Goal: Information Seeking & Learning: Learn about a topic

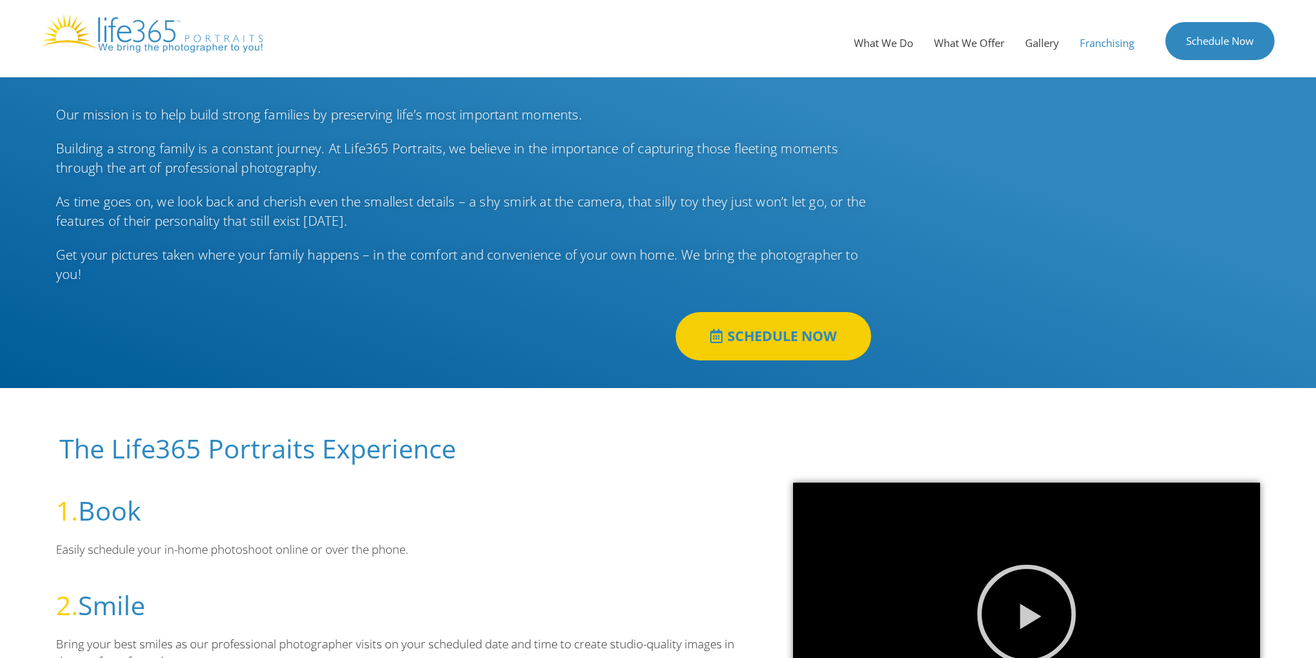
click at [1116, 42] on link "Franchising" at bounding box center [1106, 42] width 75 height 41
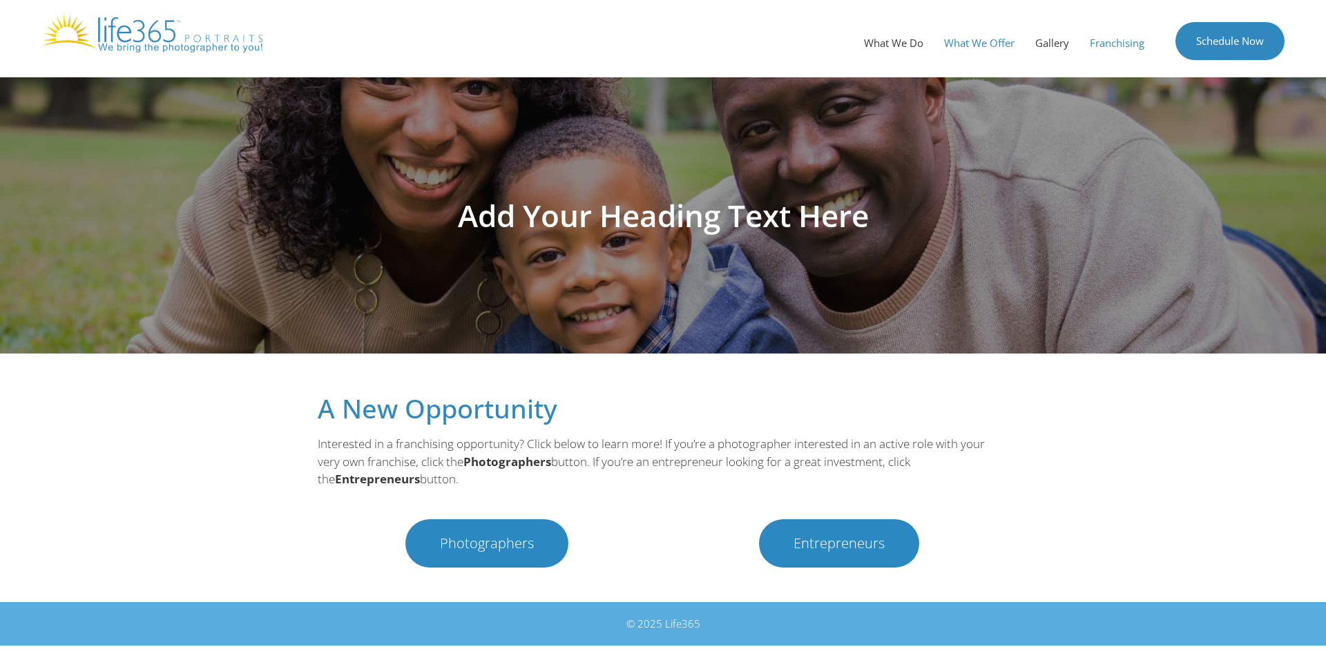
click at [969, 42] on link "What We Offer" at bounding box center [979, 42] width 91 height 41
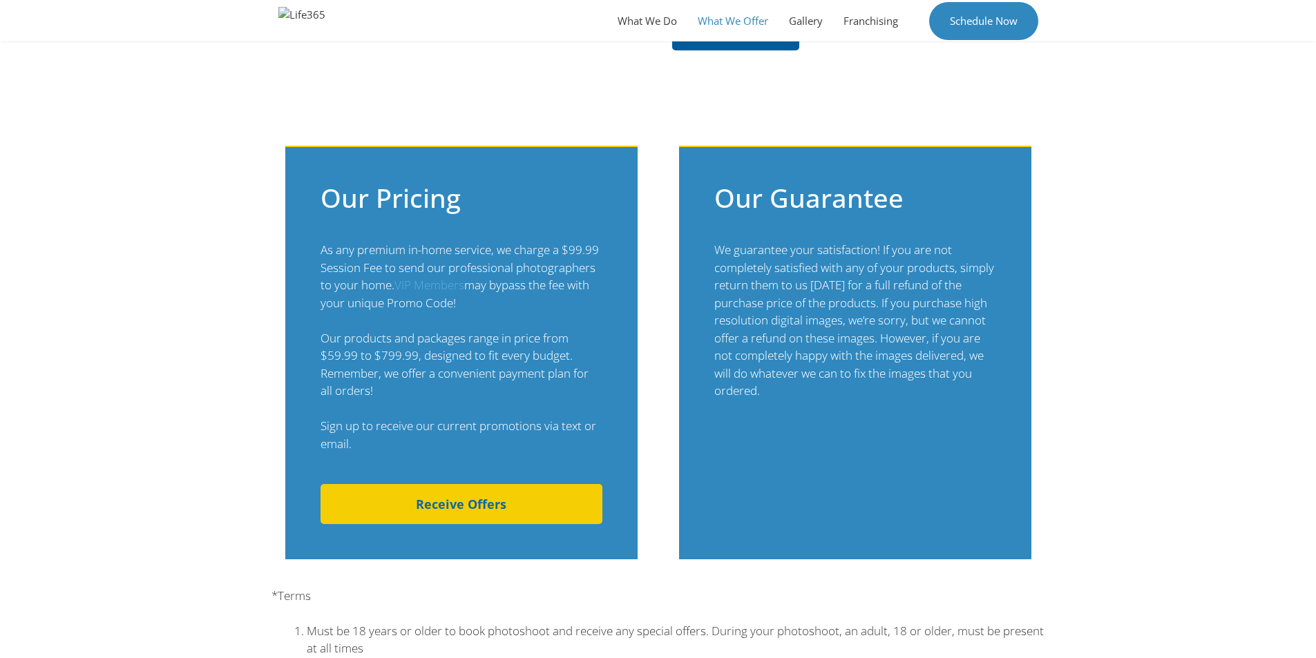
scroll to position [1036, 0]
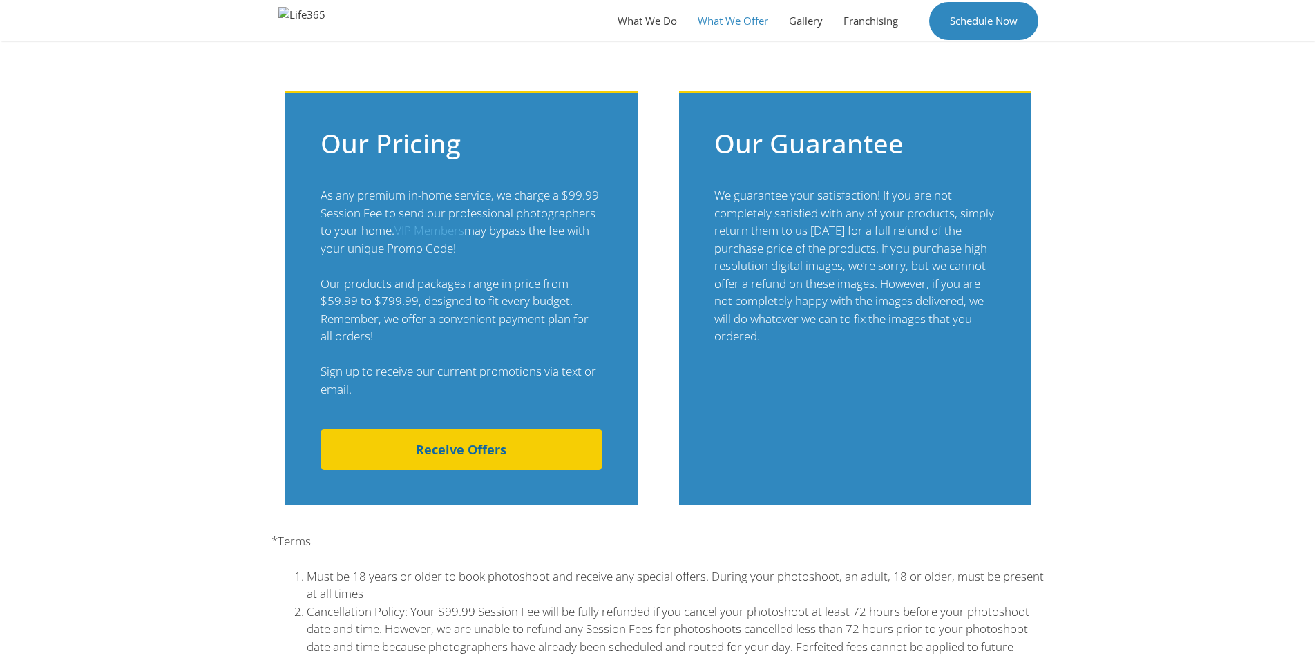
click at [501, 430] on link "Receive Offers" at bounding box center [462, 450] width 282 height 40
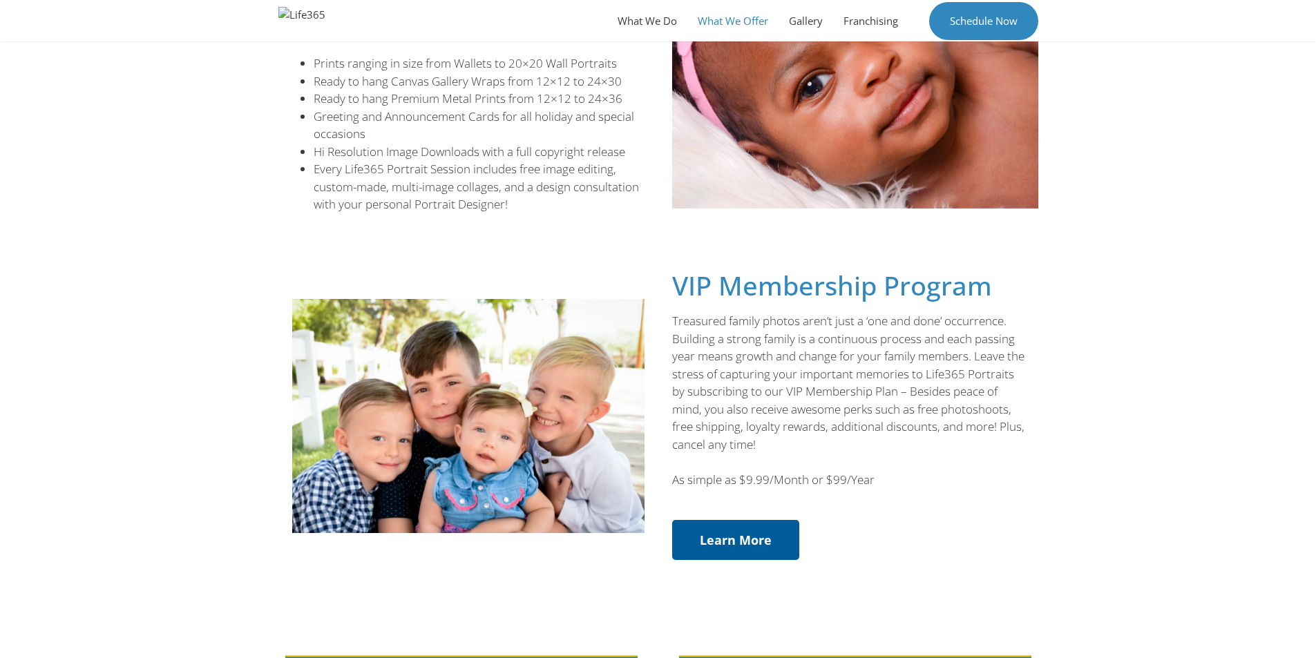
scroll to position [484, 0]
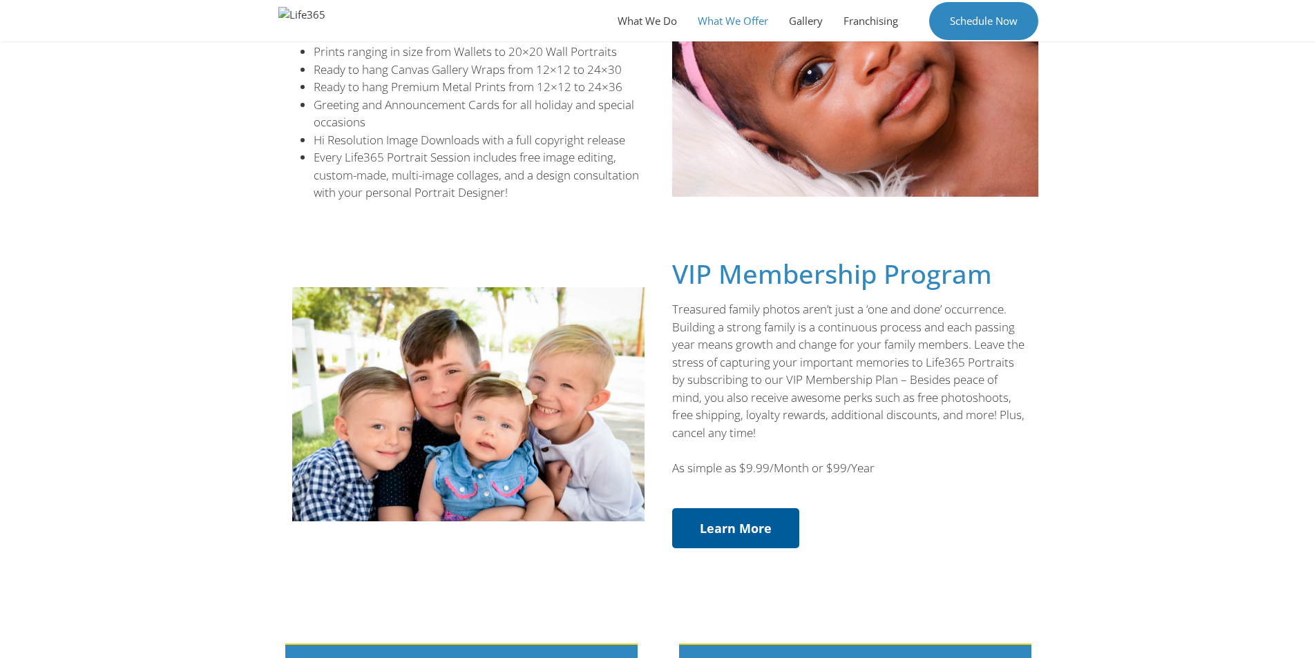
click at [697, 527] on link "Learn More" at bounding box center [735, 528] width 127 height 40
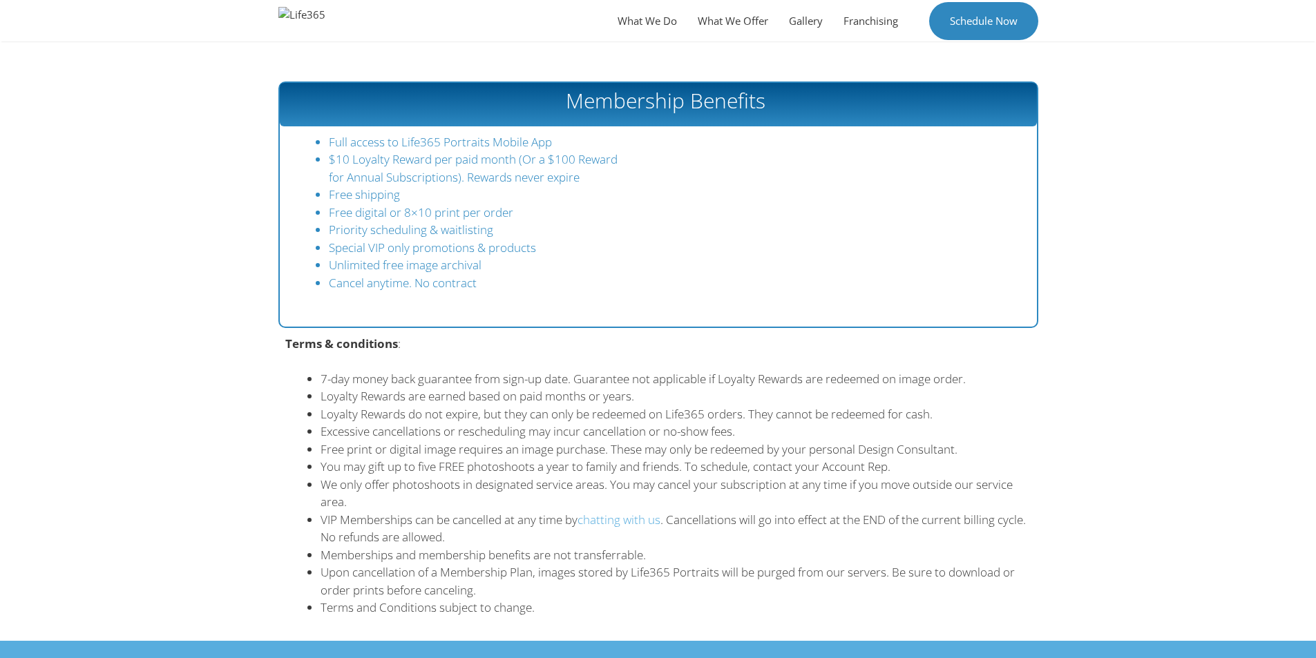
scroll to position [816, 0]
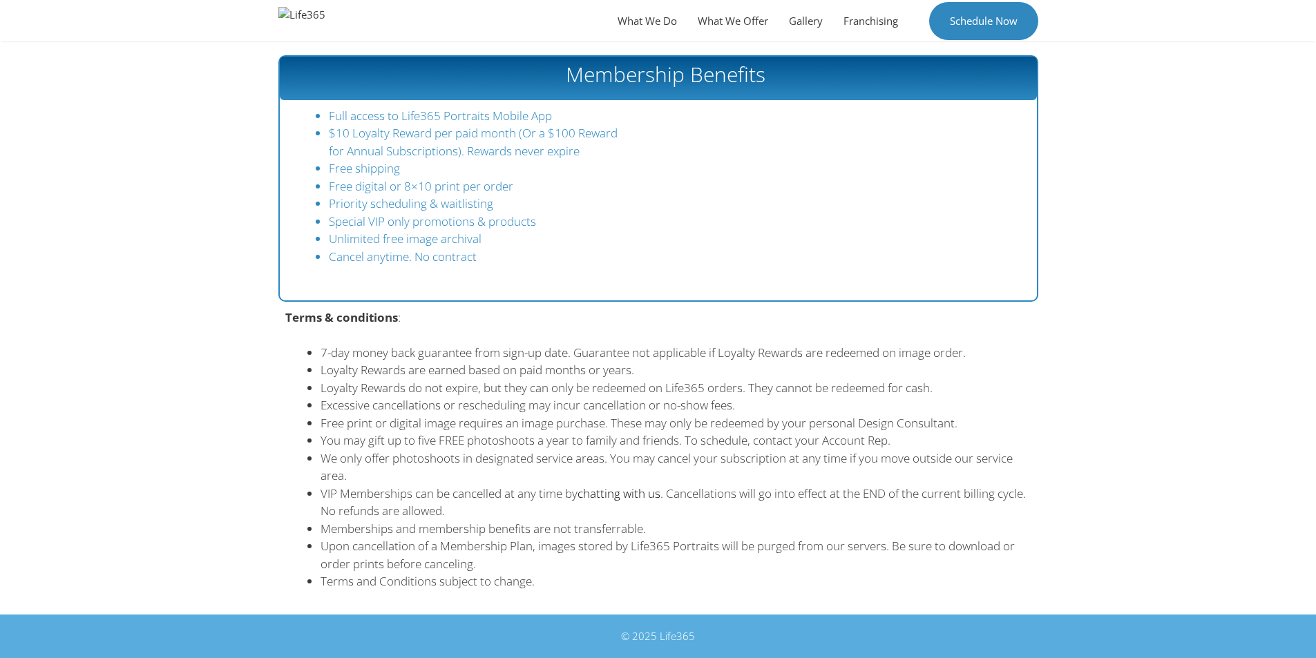
click at [619, 498] on link "chatting with us" at bounding box center [619, 494] width 83 height 16
click at [652, 21] on link "What We Do" at bounding box center [647, 20] width 80 height 41
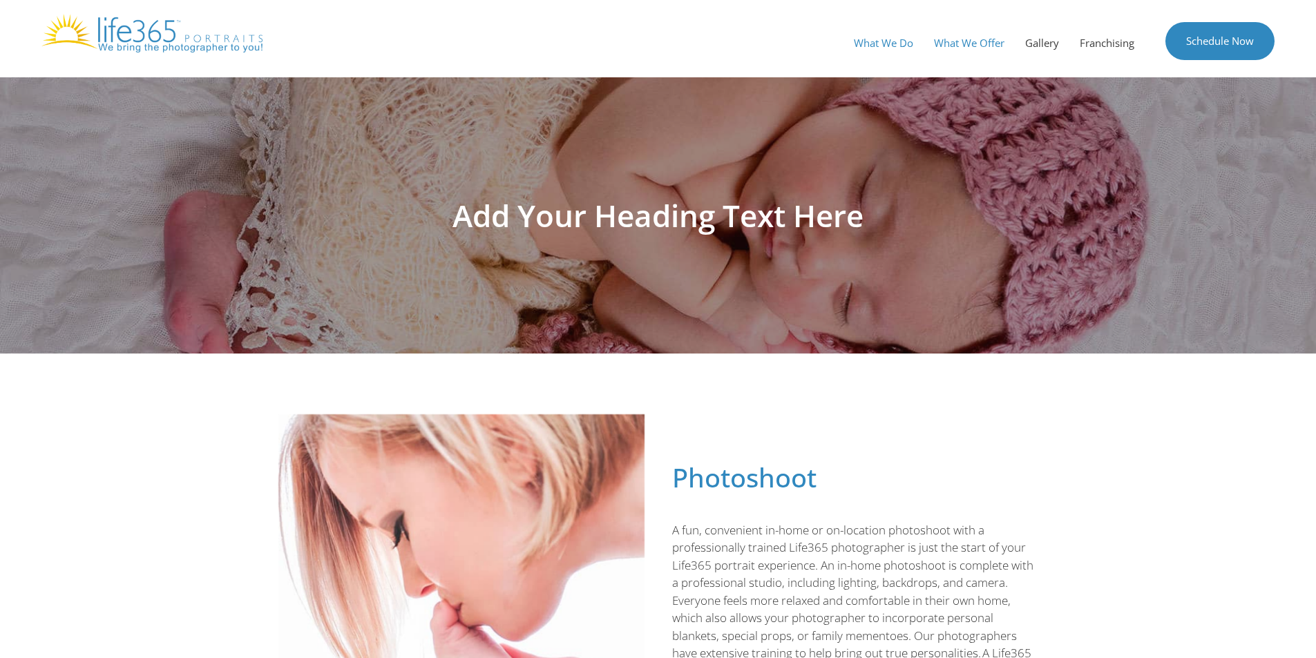
click at [957, 43] on link "What We Offer" at bounding box center [969, 42] width 91 height 41
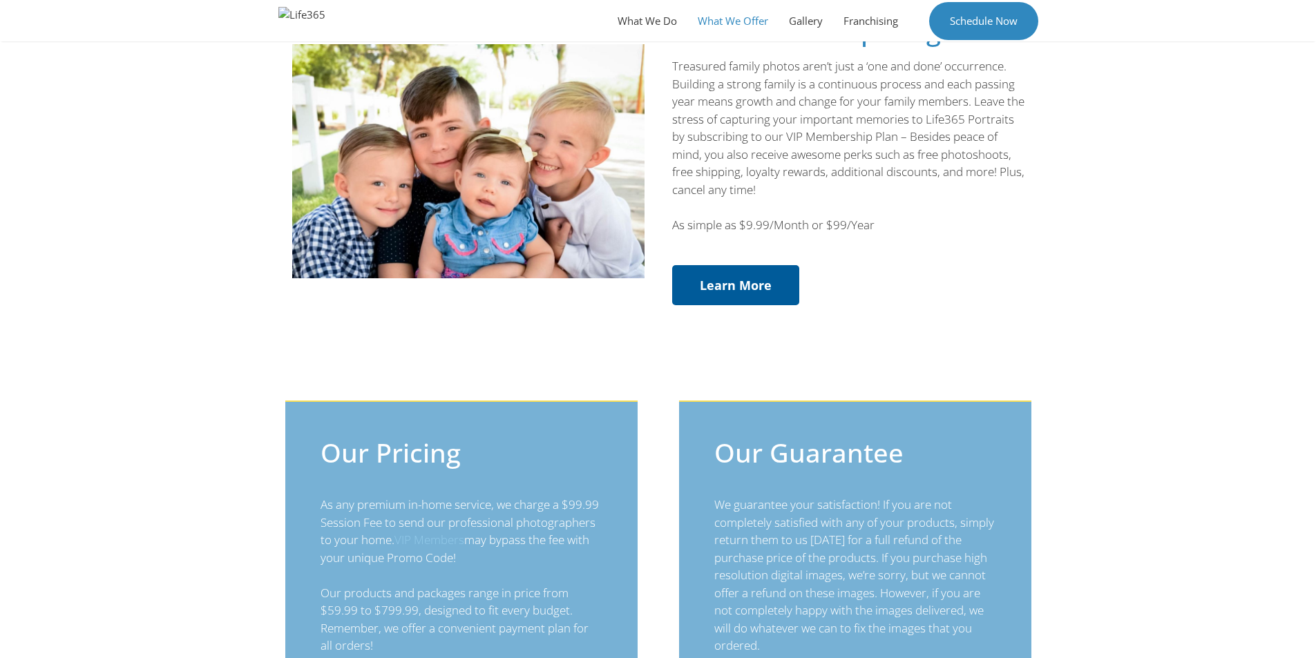
scroll to position [716, 0]
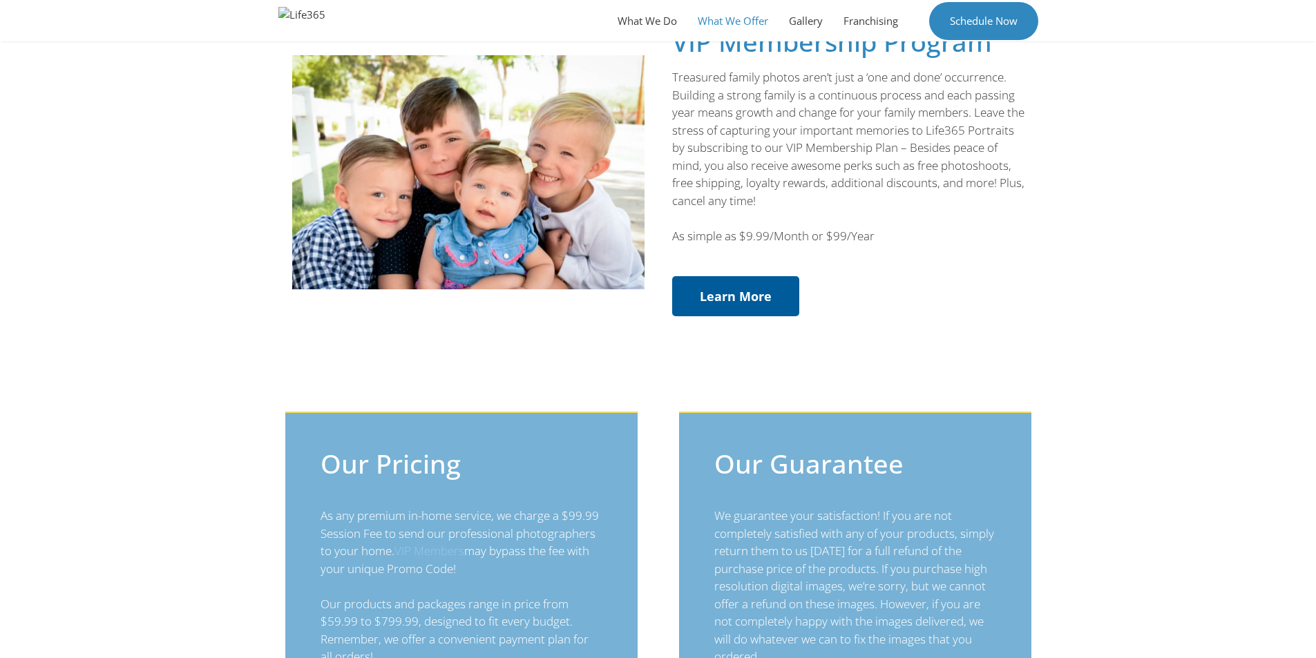
click at [722, 296] on span "Learn More" at bounding box center [736, 296] width 72 height 12
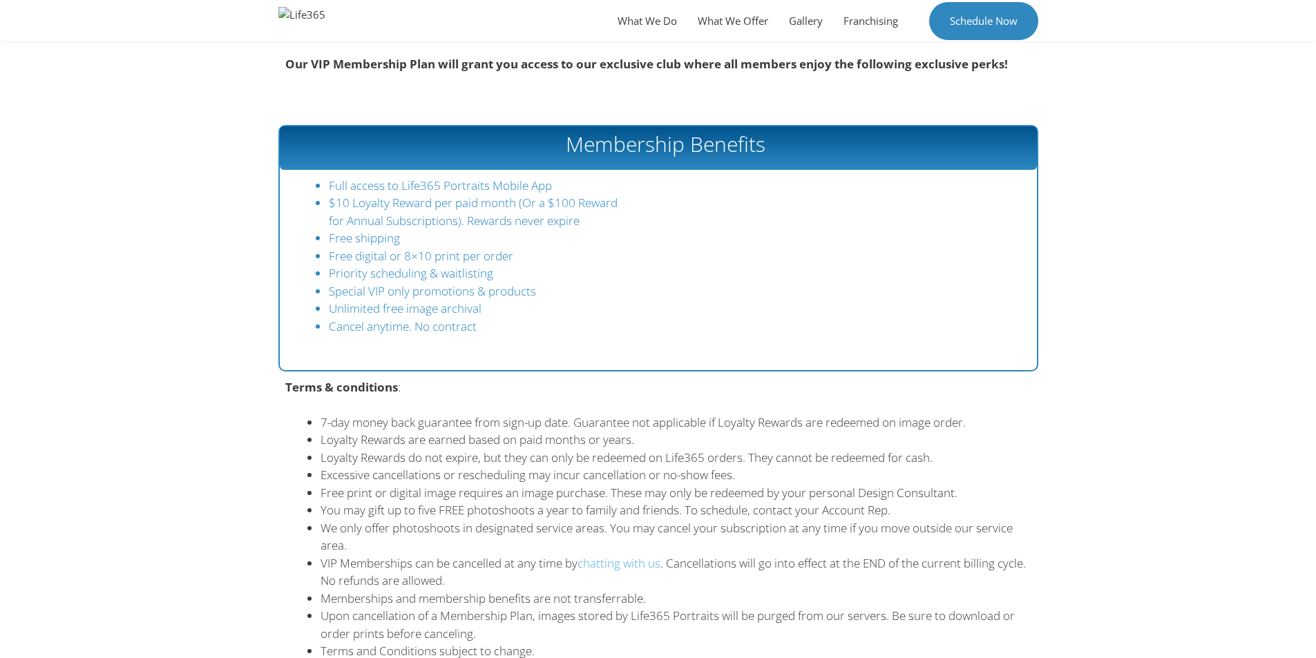
scroll to position [816, 0]
